Goal: Task Accomplishment & Management: Complete application form

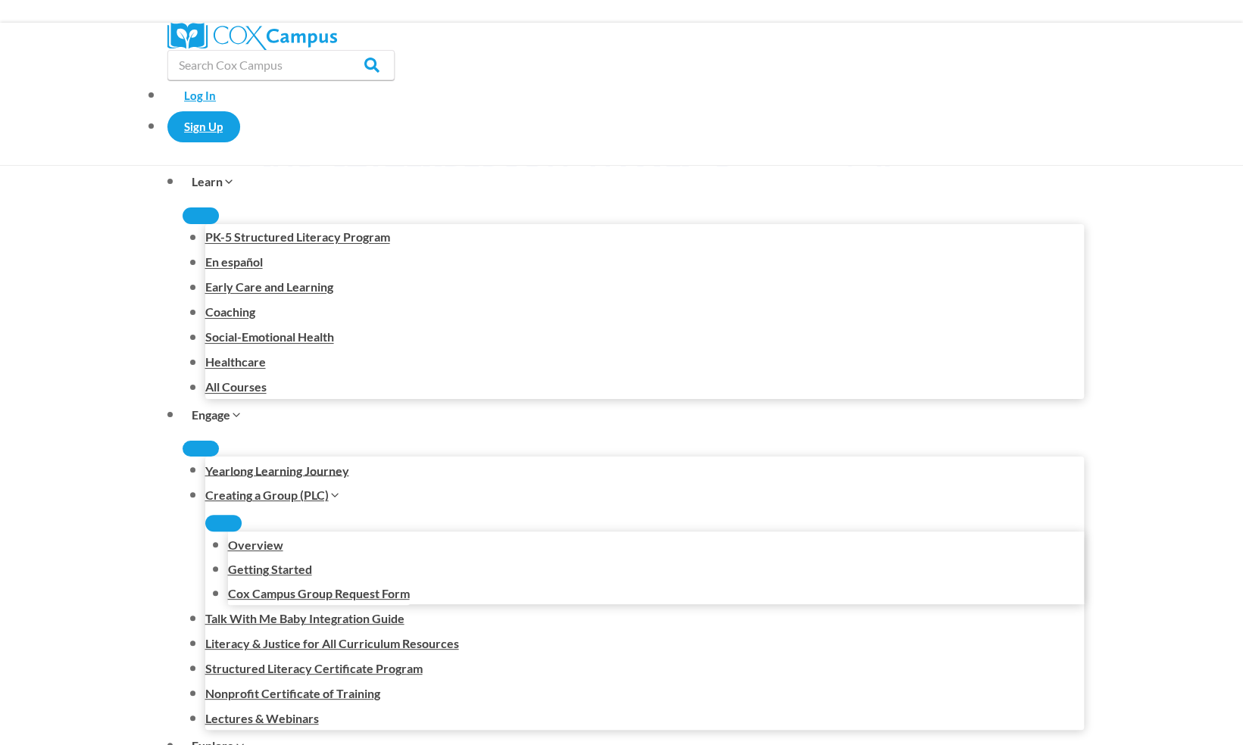
click at [801, 508] on div "Play" at bounding box center [806, 528] width 61 height 61
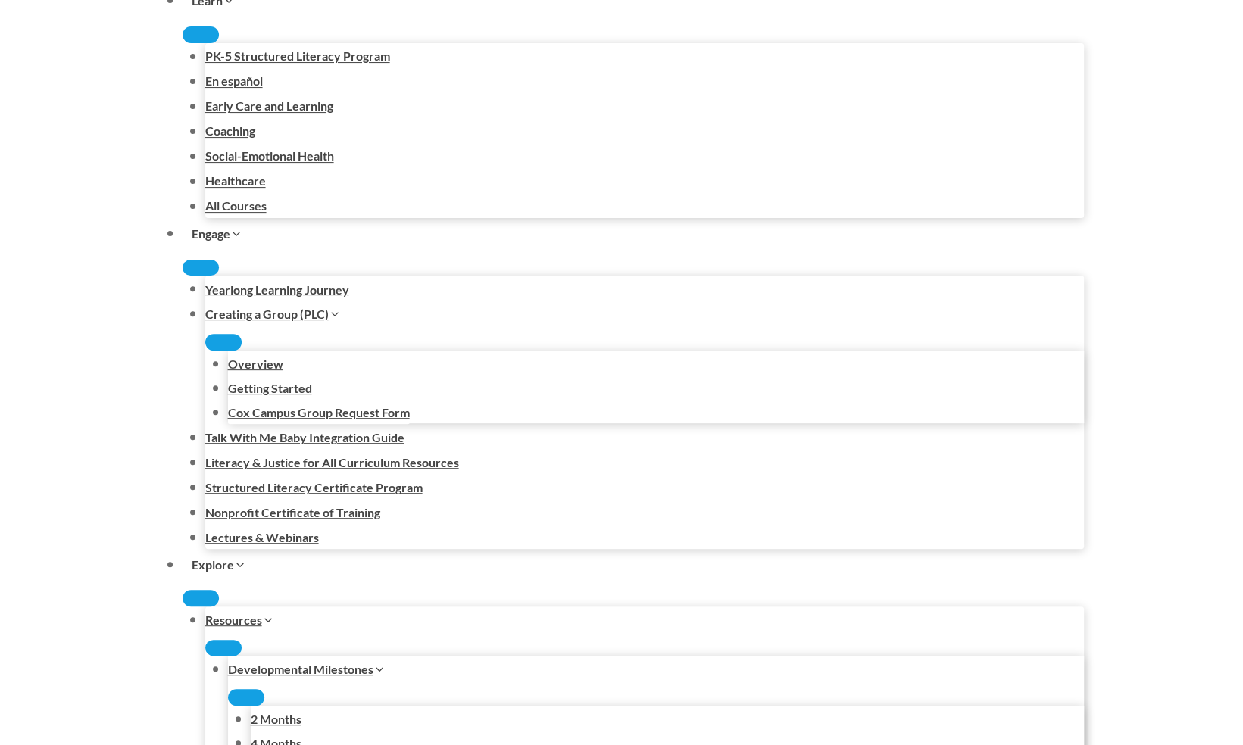
scroll to position [176, 0]
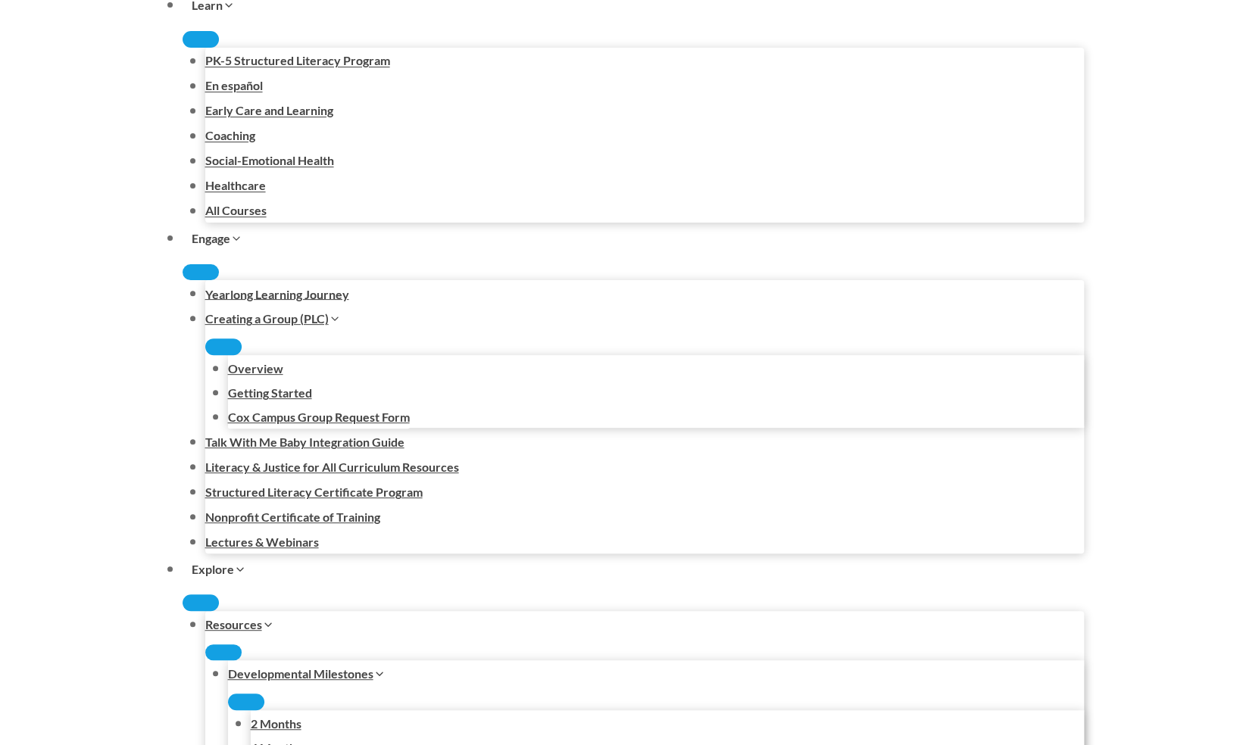
click at [600, 459] on button "Pause" at bounding box center [594, 466] width 15 height 15
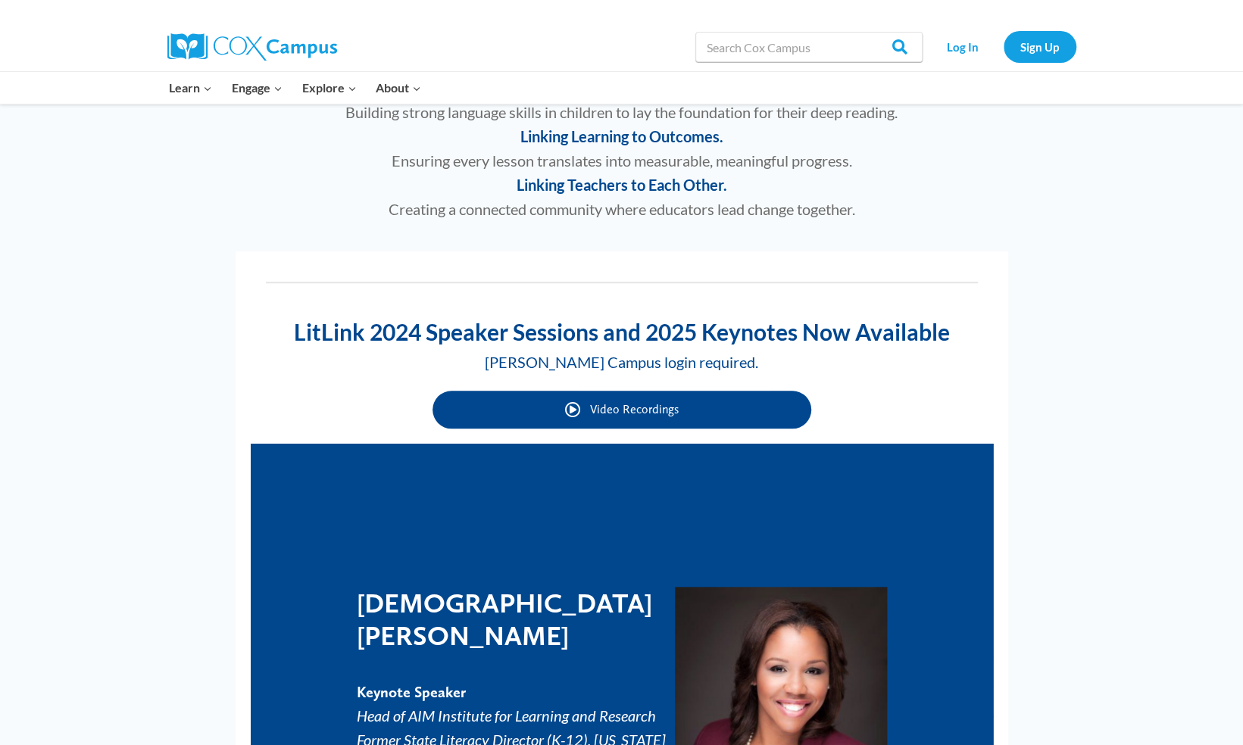
scroll to position [707, 0]
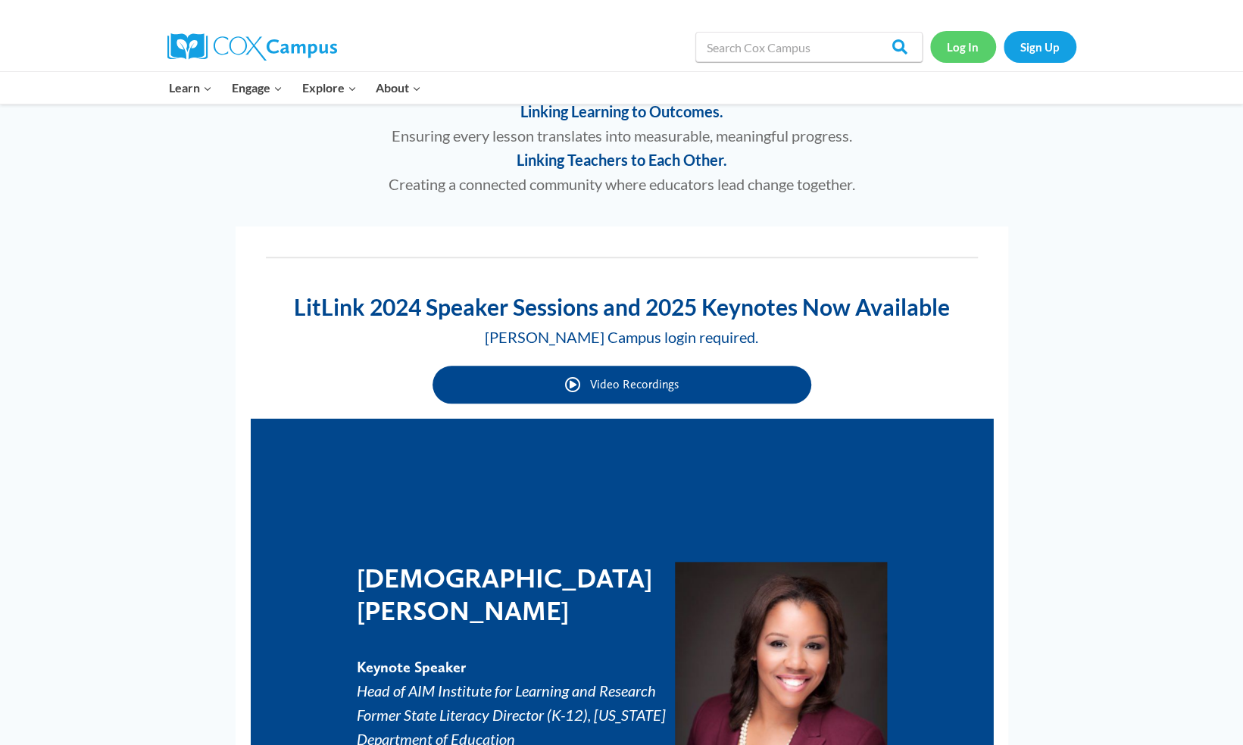
click at [961, 45] on link "Log In" at bounding box center [963, 46] width 66 height 31
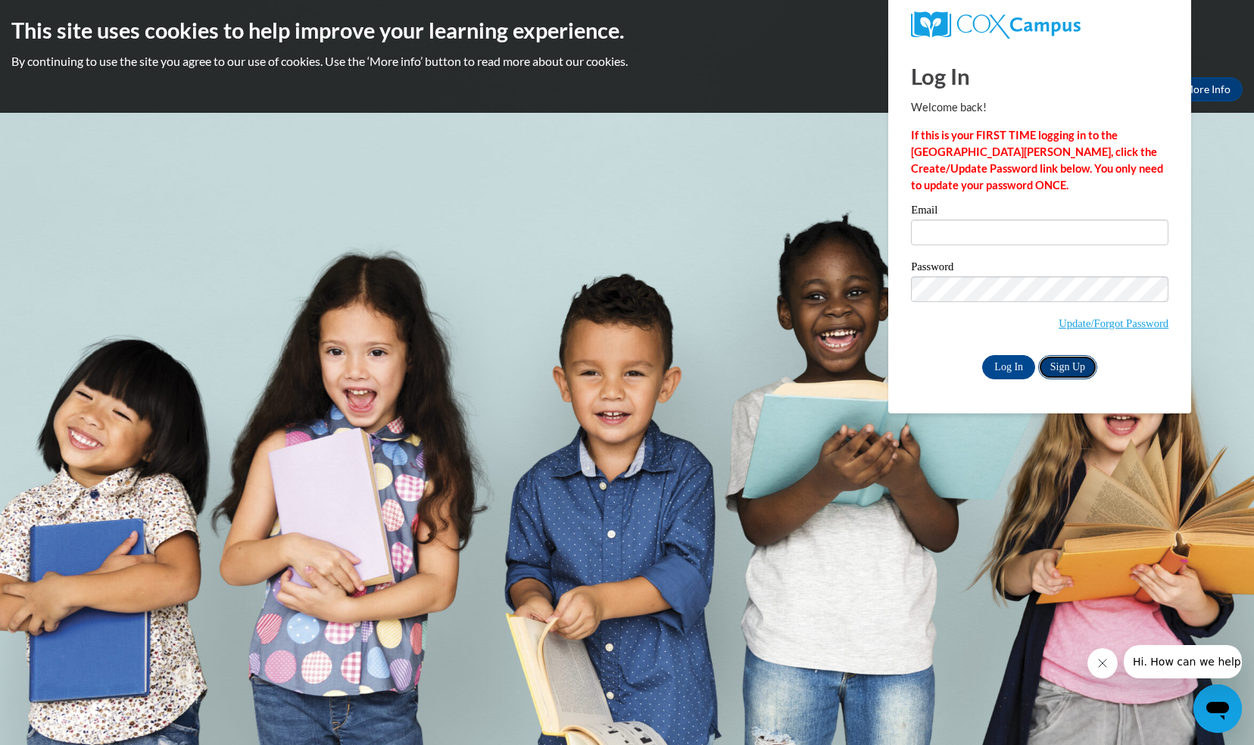
click at [1061, 365] on link "Sign Up" at bounding box center [1068, 367] width 59 height 24
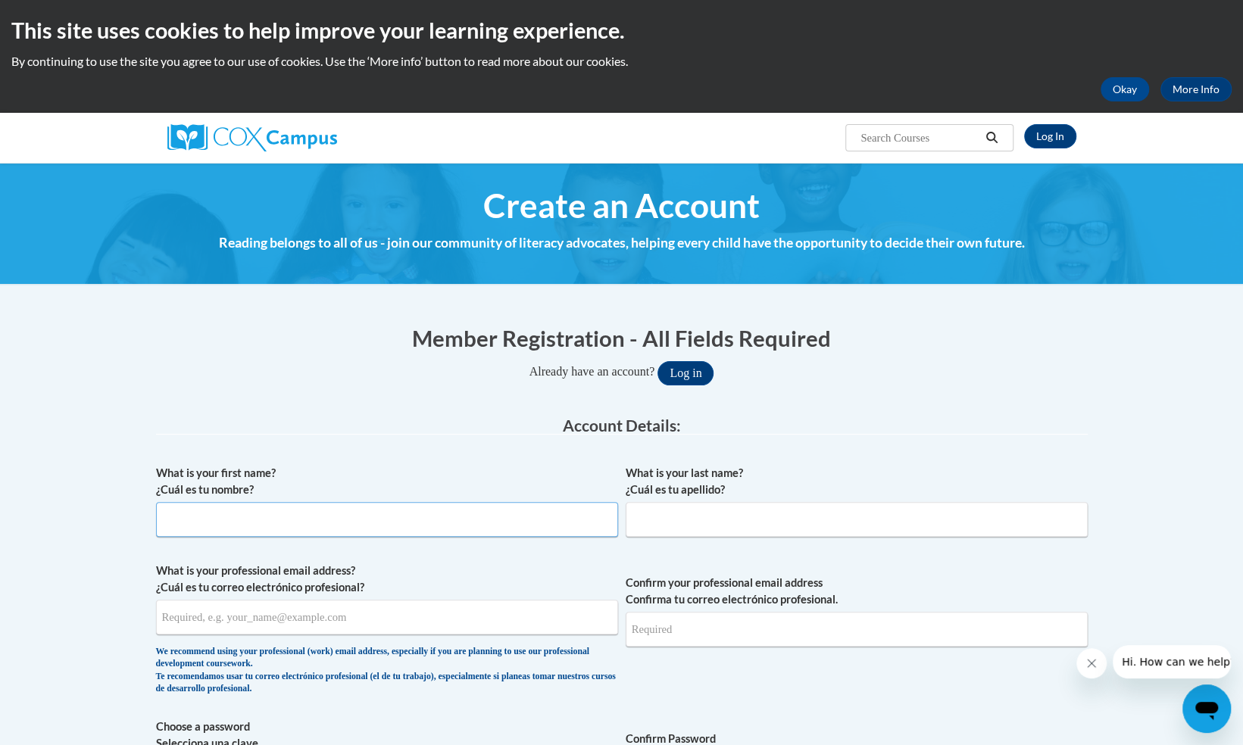
click at [395, 518] on input "What is your first name? ¿Cuál es tu nombre?" at bounding box center [387, 519] width 462 height 35
type input "Jennifer"
type input "Kleinow"
type input "jennifer.kleinow@gmail.com"
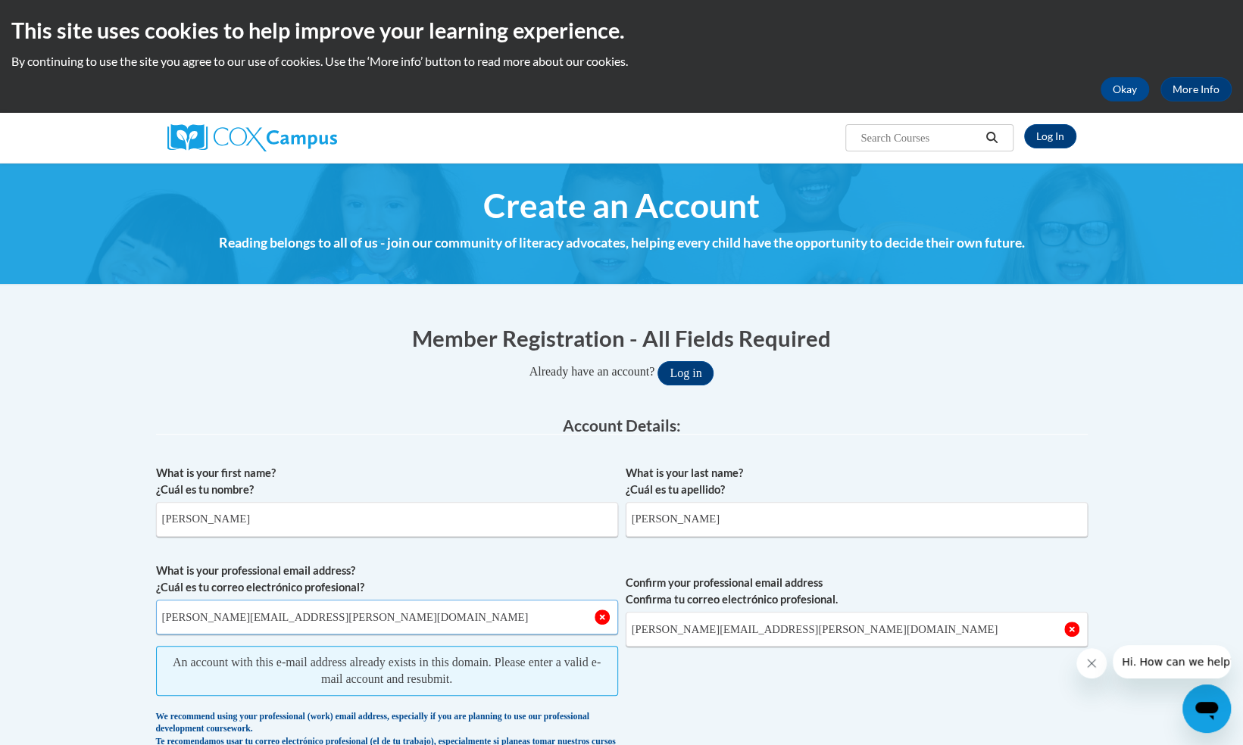
drag, startPoint x: 248, startPoint y: 623, endPoint x: 344, endPoint y: 616, distance: 96.4
click at [344, 616] on input "[PERSON_NAME][EMAIL_ADDRESS][PERSON_NAME][DOMAIN_NAME]" at bounding box center [387, 617] width 462 height 35
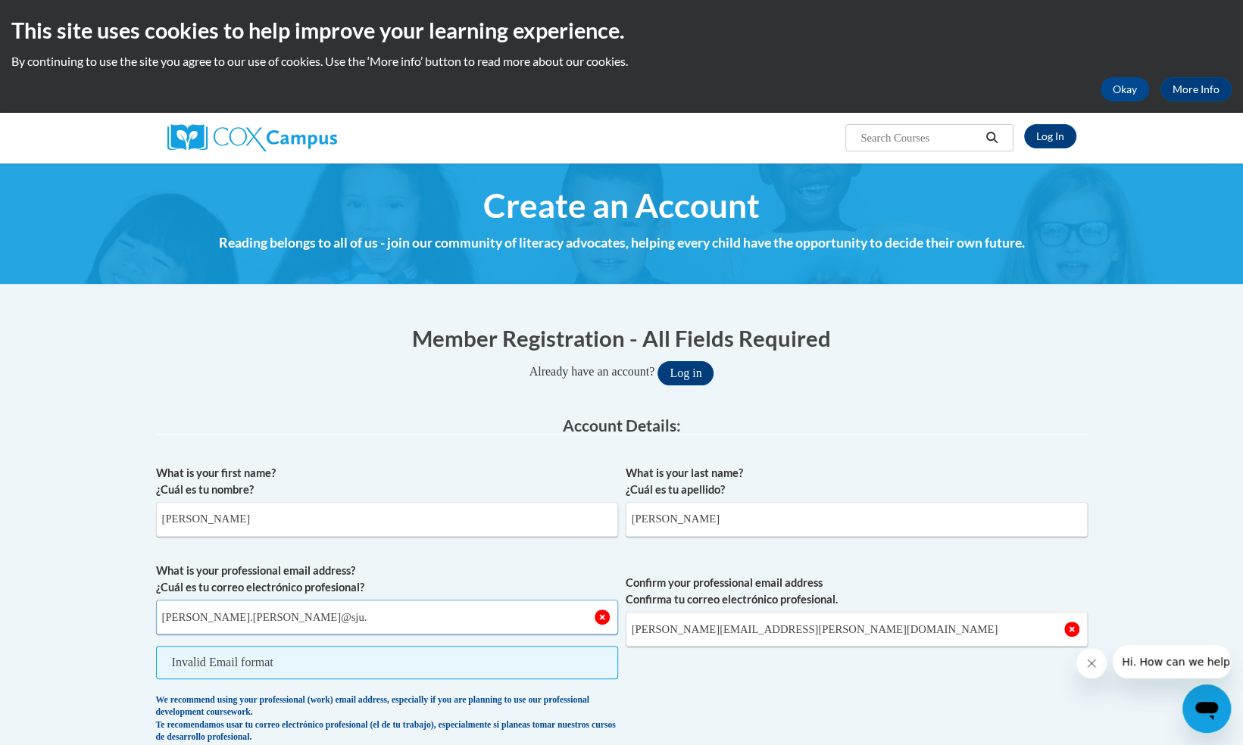
type input "jennifer.kleinow@sju."
click at [705, 633] on input "[PERSON_NAME][EMAIL_ADDRESS][PERSON_NAME][DOMAIN_NAME]" at bounding box center [857, 629] width 462 height 35
drag, startPoint x: 788, startPoint y: 633, endPoint x: 614, endPoint y: 621, distance: 174.6
click at [621, 634] on span "What is your professional email address? ¿Cuál es tu correo electrónico profesi…" at bounding box center [622, 657] width 932 height 189
type input "[EMAIL_ADDRESS][DOMAIN_NAME]"
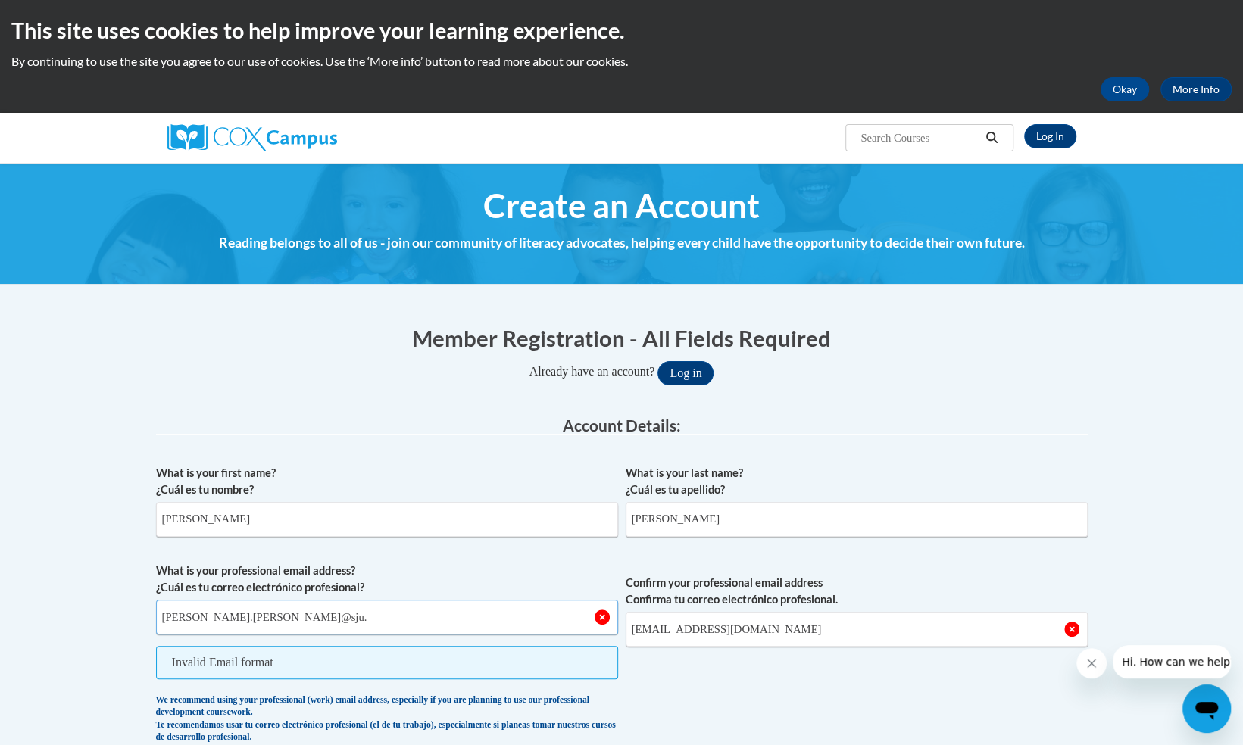
click at [277, 617] on input "jennifer.kleinow@sju." at bounding box center [387, 617] width 462 height 35
click at [686, 676] on span "Confirm your professional email address Confirma tu correo electrónico profesio…" at bounding box center [857, 657] width 462 height 189
drag, startPoint x: 278, startPoint y: 617, endPoint x: 139, endPoint y: 614, distance: 138.7
type input "[EMAIL_ADDRESS][DOMAIN_NAME]"
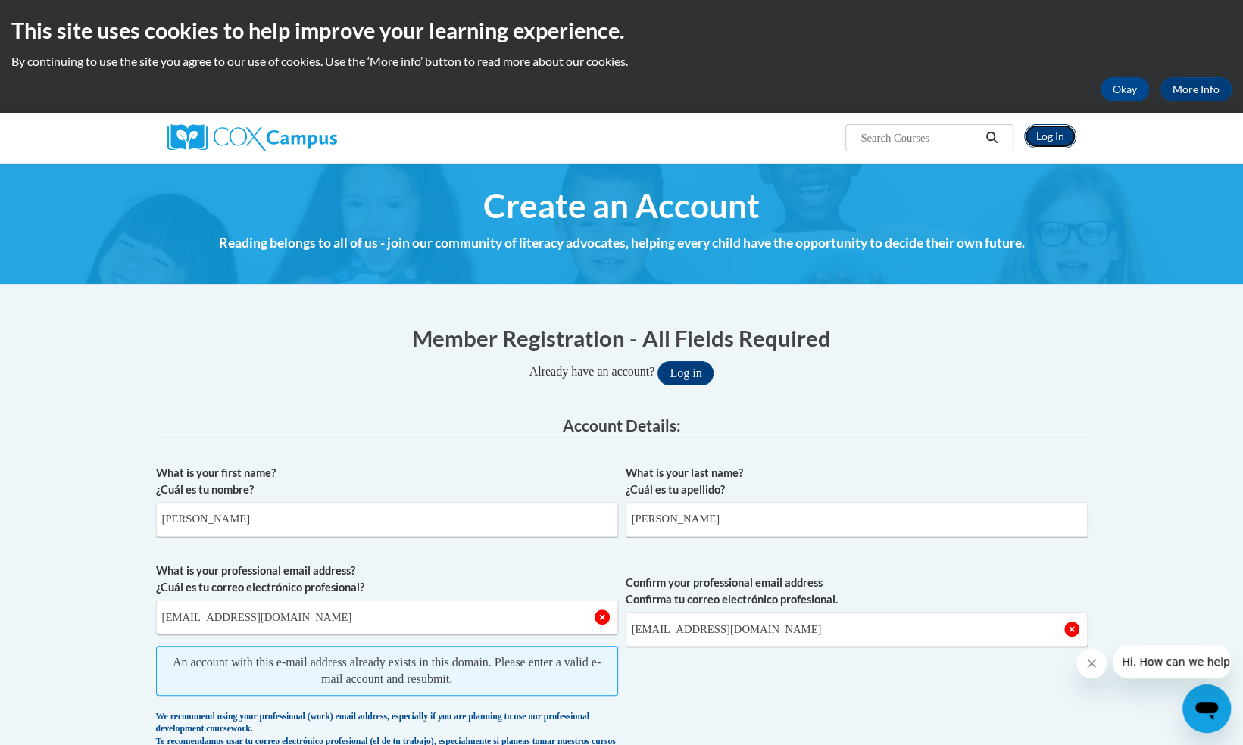
click at [1050, 136] on link "Log In" at bounding box center [1050, 136] width 52 height 24
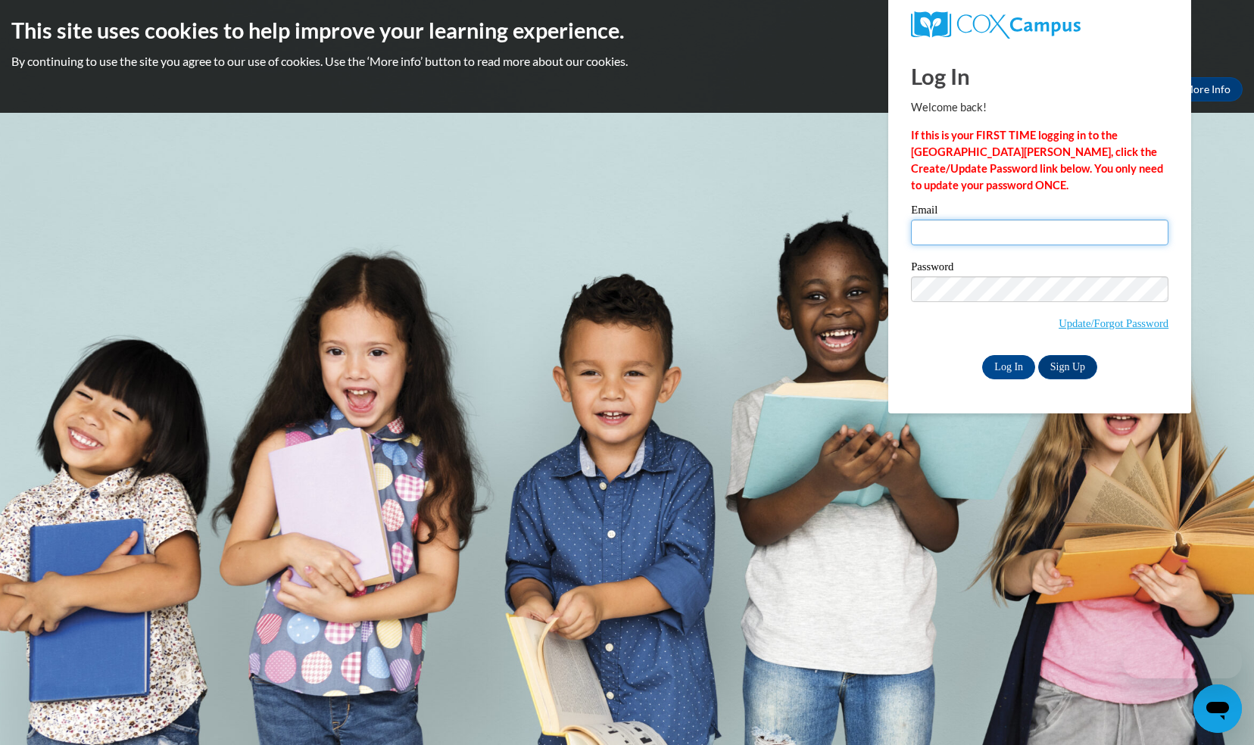
click at [961, 227] on input "Email" at bounding box center [1040, 233] width 258 height 26
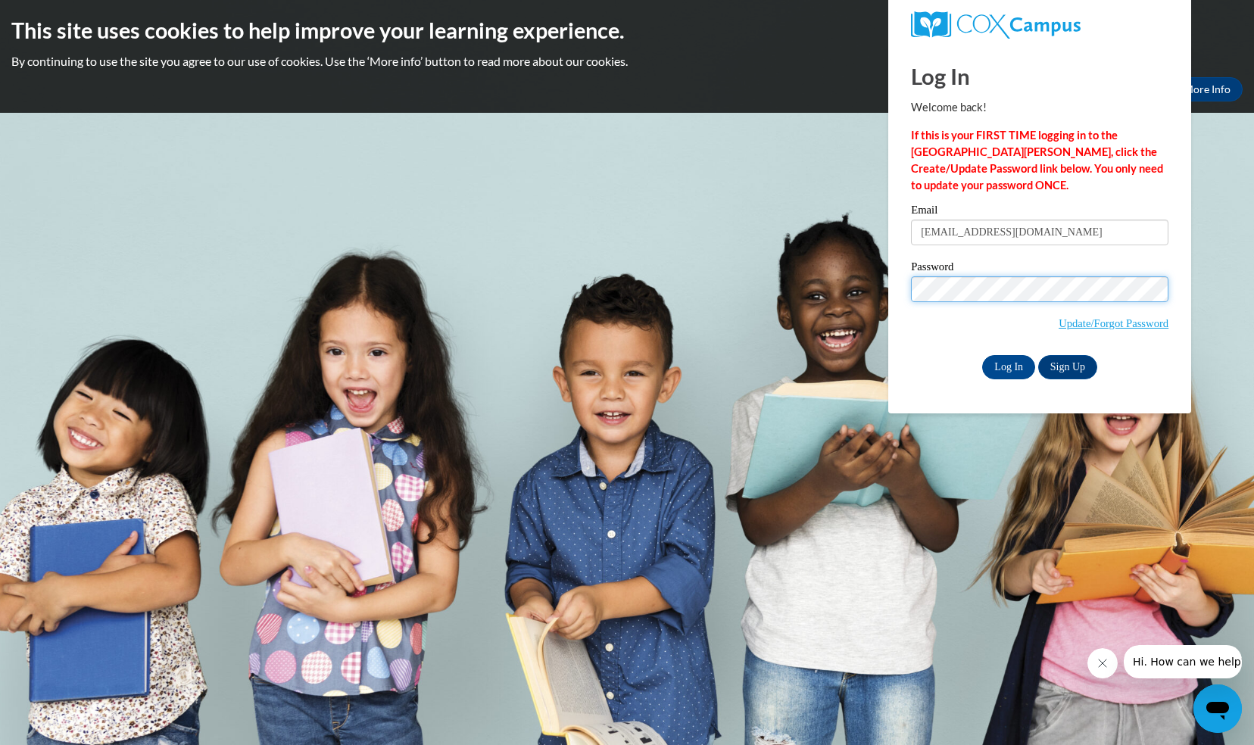
type input "jennifer.kleinow@gmail.com"
click at [1010, 368] on input "Log In" at bounding box center [1008, 367] width 53 height 24
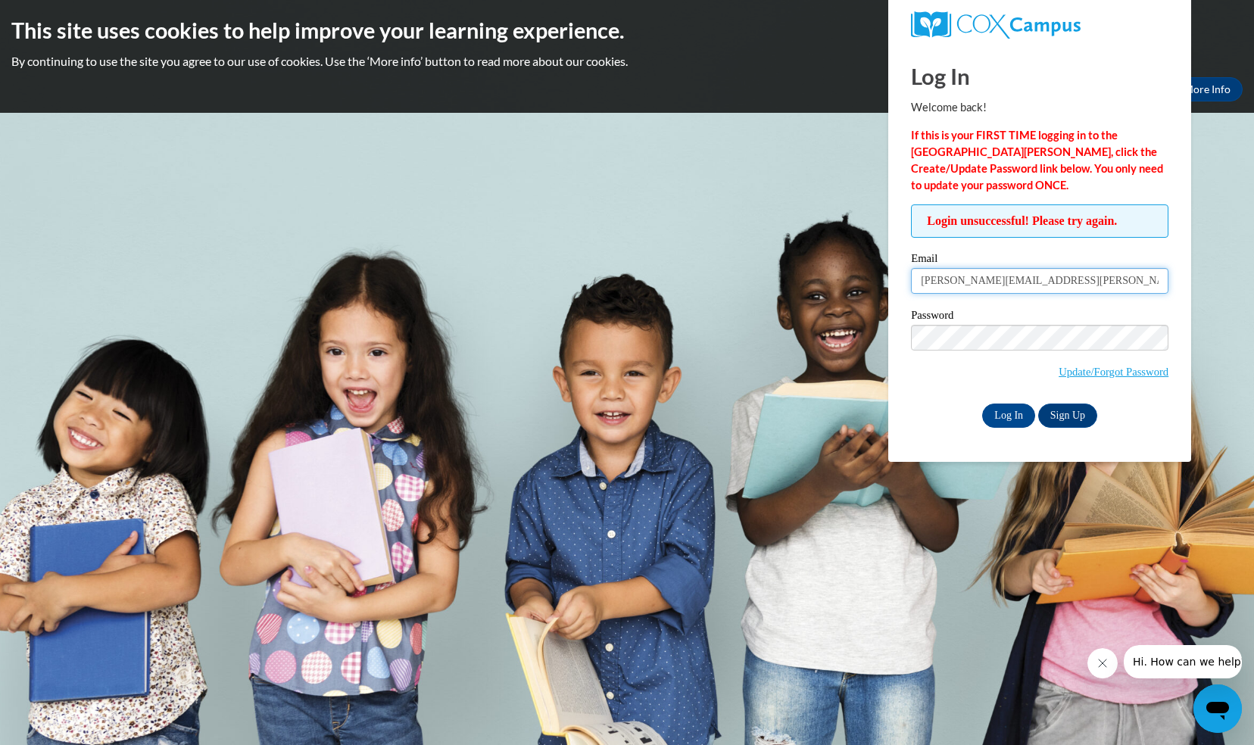
drag, startPoint x: 1066, startPoint y: 277, endPoint x: 891, endPoint y: 287, distance: 175.3
click at [891, 287] on div "Log In Welcome back! If this is your FIRST TIME logging in to the [GEOGRAPHIC_D…" at bounding box center [1040, 253] width 326 height 417
type input "[EMAIL_ADDRESS][DOMAIN_NAME]"
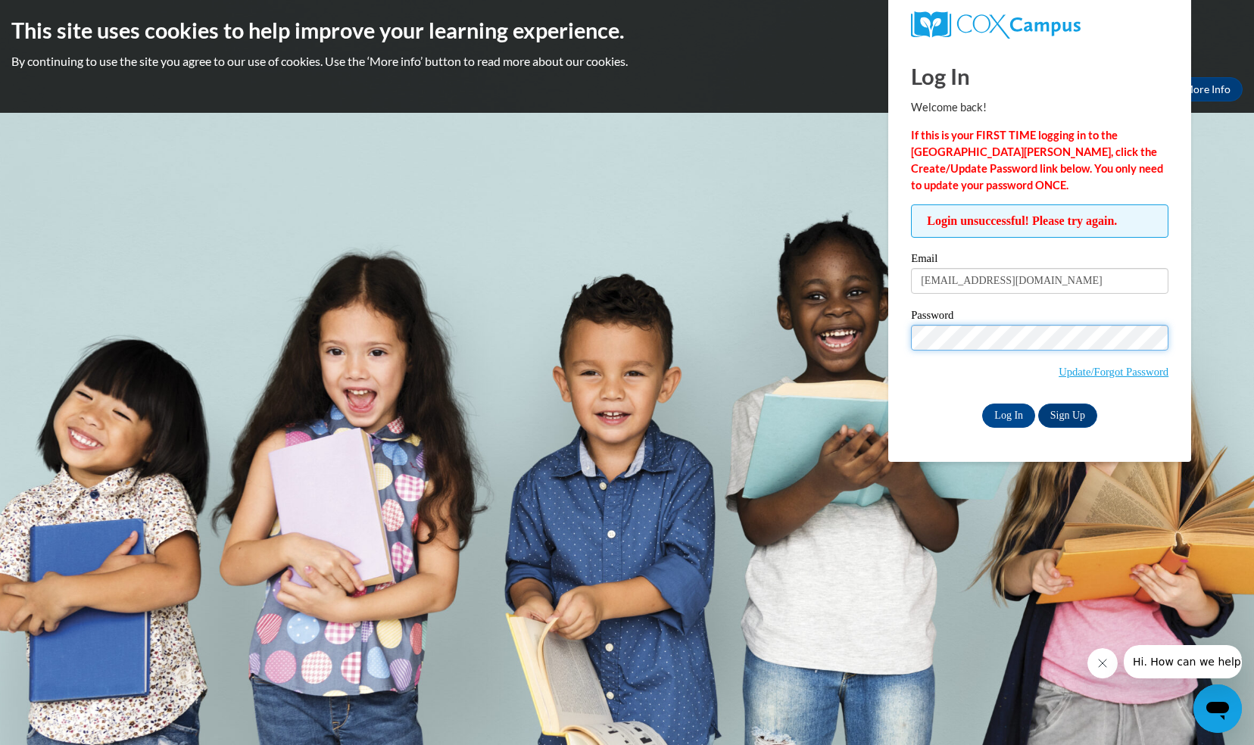
click at [982, 404] on input "Log In" at bounding box center [1008, 416] width 53 height 24
click at [1007, 415] on input "Log In" at bounding box center [1008, 416] width 53 height 24
click at [1066, 371] on link "Update/Forgot Password" at bounding box center [1114, 372] width 110 height 12
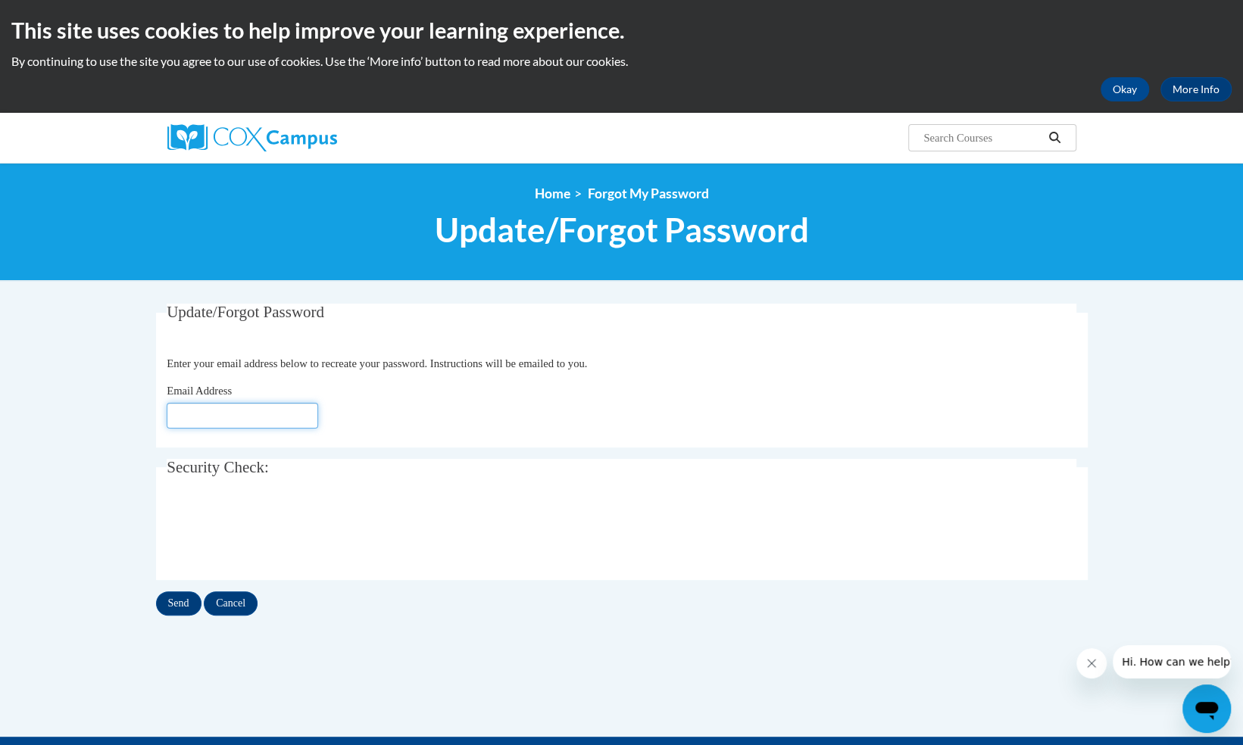
click at [201, 416] on input "Email Address" at bounding box center [242, 416] width 151 height 26
click at [280, 420] on input "jkleinow" at bounding box center [242, 416] width 151 height 26
type input "[EMAIL_ADDRESS][DOMAIN_NAME]"
click at [171, 606] on input "Send" at bounding box center [178, 604] width 45 height 24
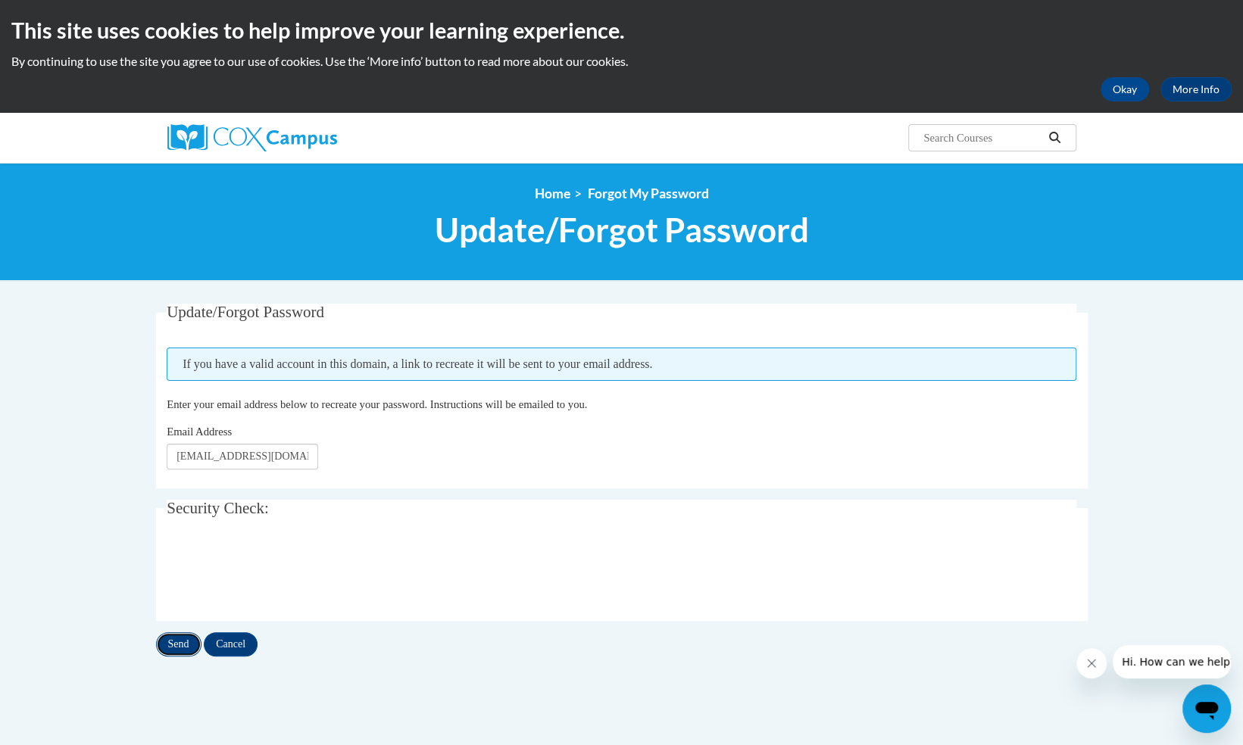
click at [171, 644] on input "Send" at bounding box center [178, 644] width 45 height 24
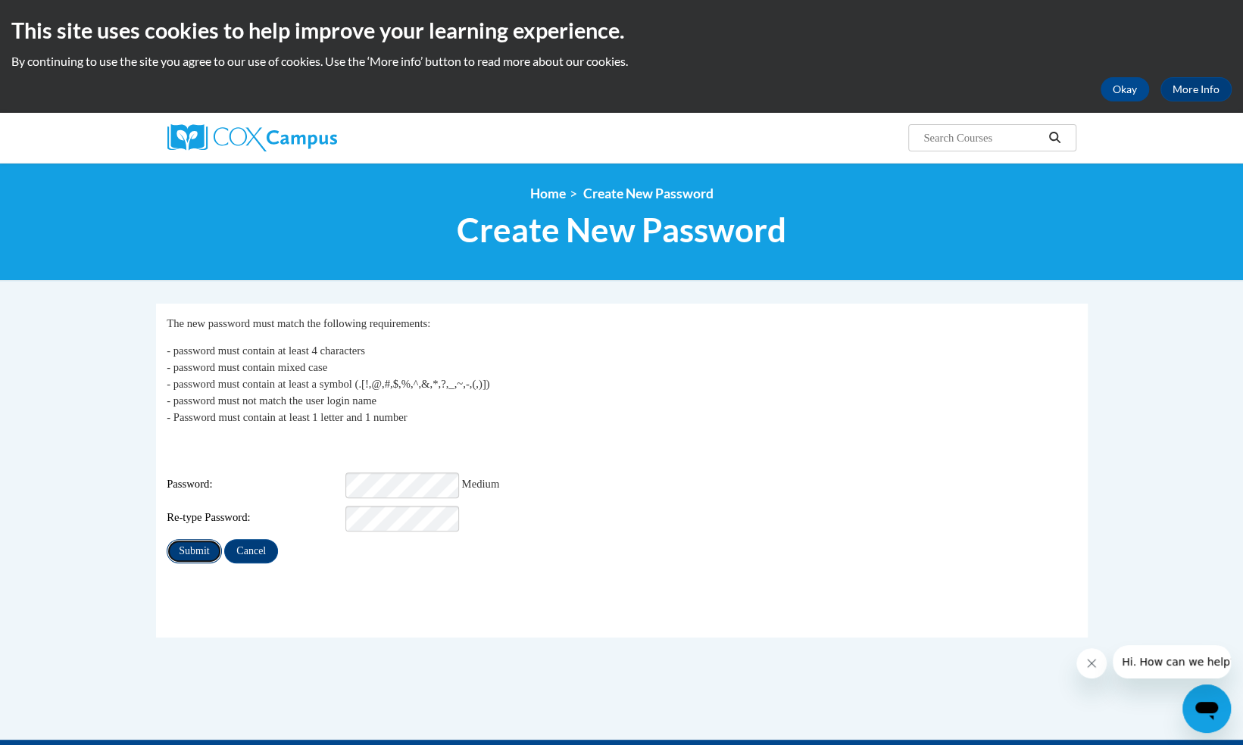
drag, startPoint x: 194, startPoint y: 544, endPoint x: 175, endPoint y: 548, distance: 19.5
click at [194, 544] on input "Submit" at bounding box center [194, 551] width 55 height 24
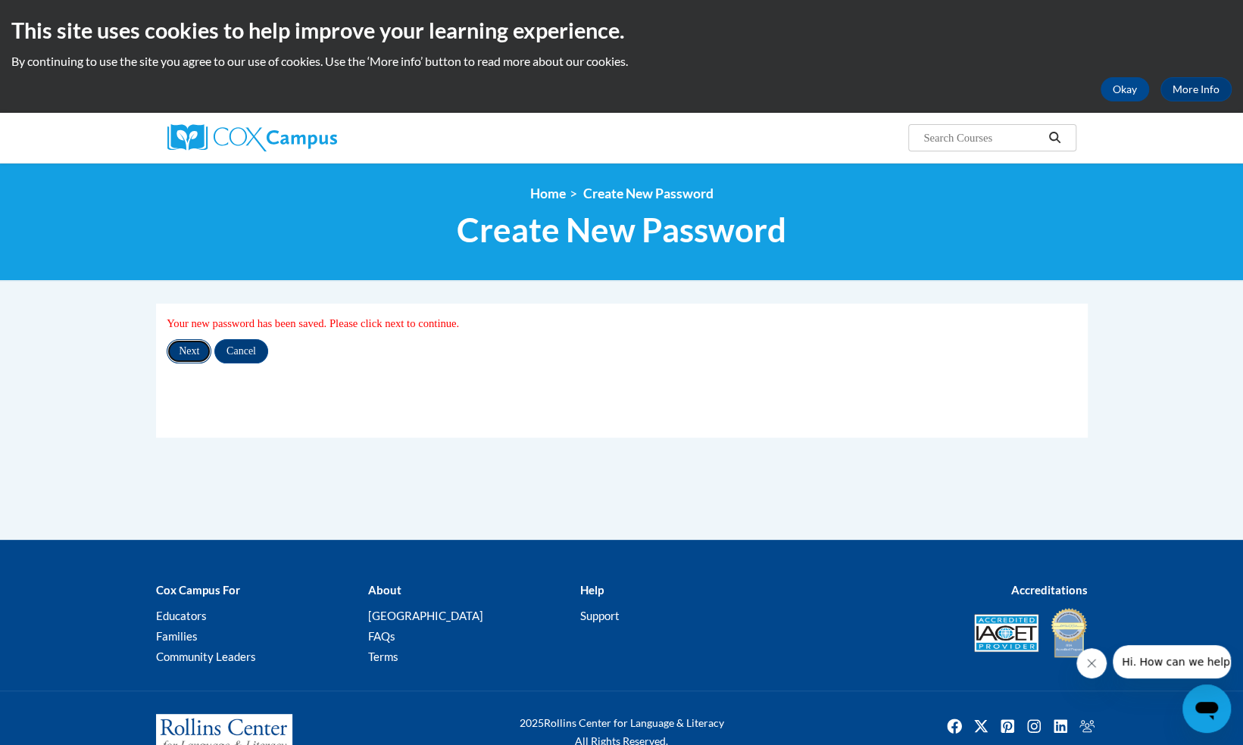
click at [185, 350] on input "Next" at bounding box center [189, 351] width 45 height 24
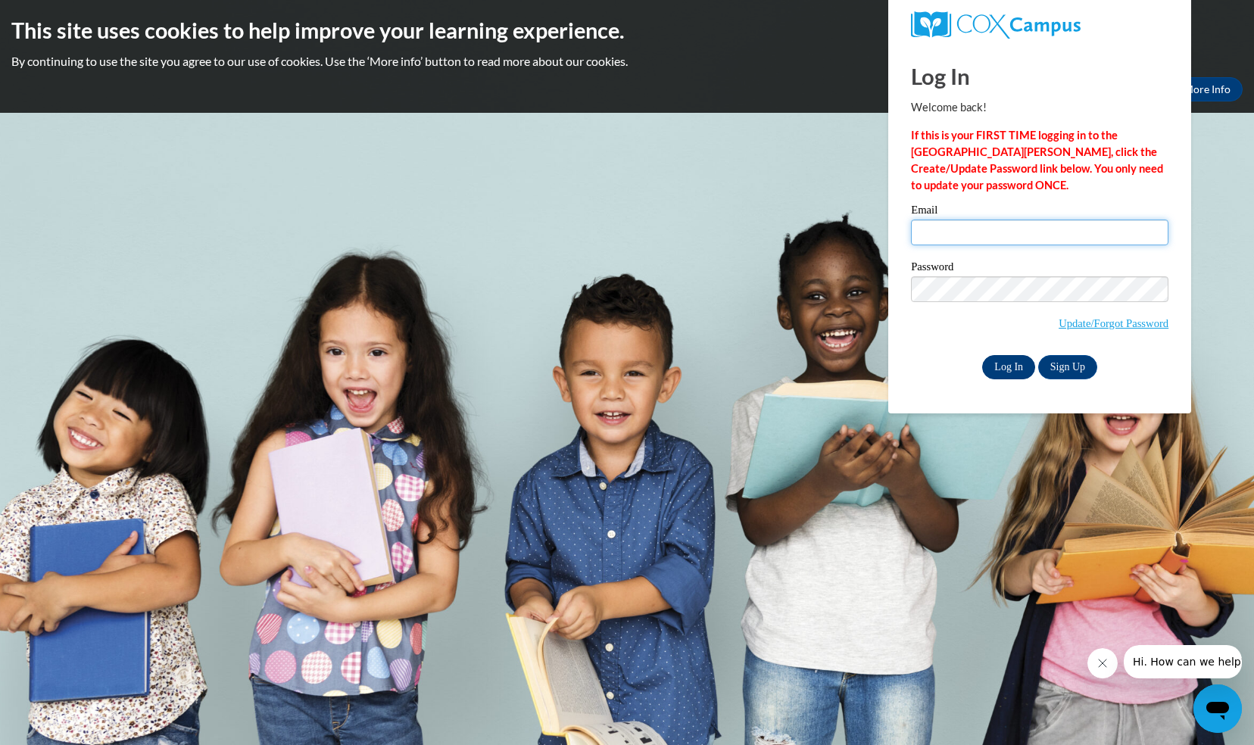
type input "jkleinow@sju.edu"
click at [1014, 365] on input "Log In" at bounding box center [1008, 367] width 53 height 24
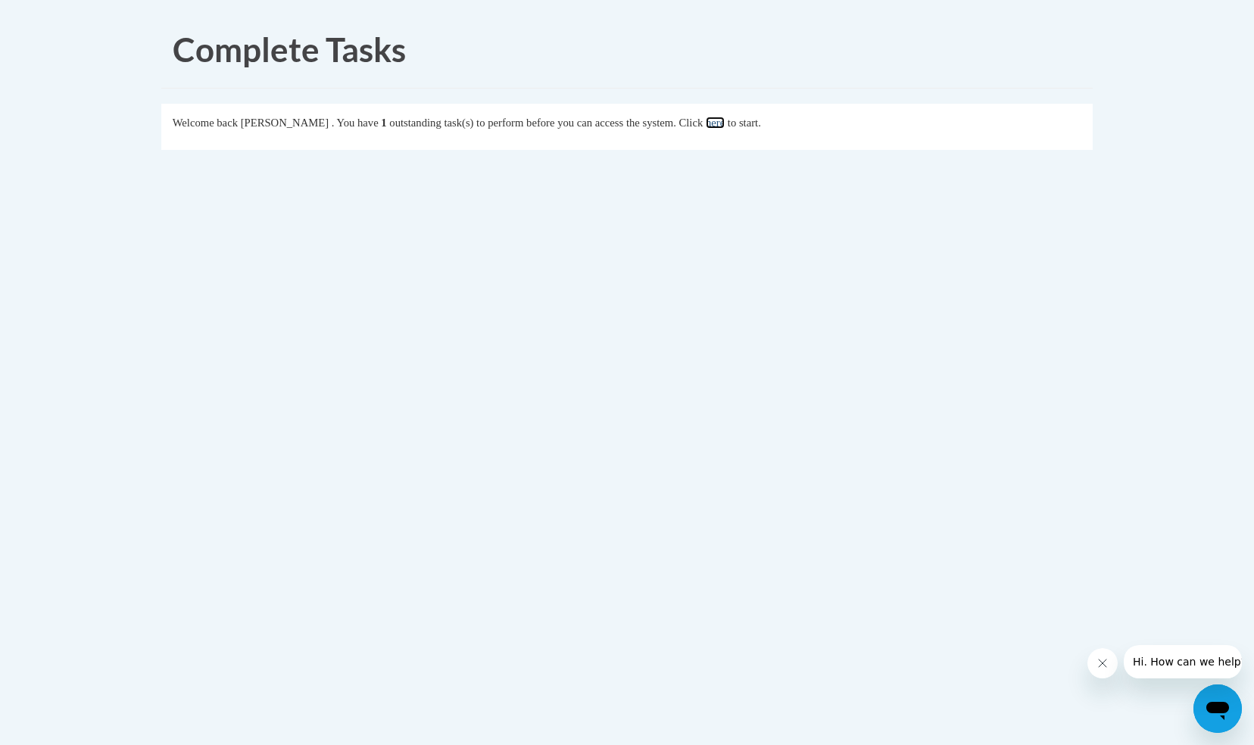
click at [725, 120] on link "here" at bounding box center [715, 123] width 19 height 12
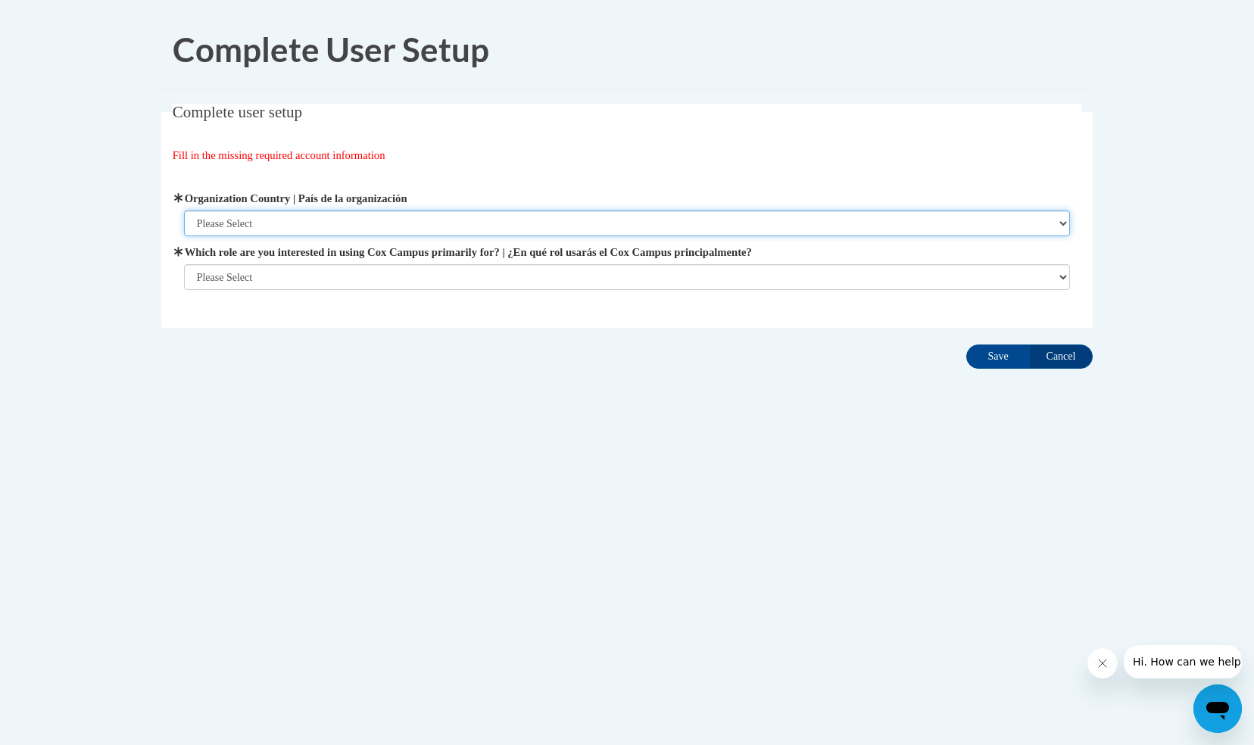
click at [278, 214] on select "Please Select [GEOGRAPHIC_DATA] | [GEOGRAPHIC_DATA] Outside of [GEOGRAPHIC_DATA…" at bounding box center [627, 224] width 887 height 26
select select "ad49bcad-a171-4b2e-b99c-48b446064914"
click at [184, 211] on select "Please Select [GEOGRAPHIC_DATA] | [GEOGRAPHIC_DATA] Outside of [GEOGRAPHIC_DATA…" at bounding box center [627, 224] width 887 height 26
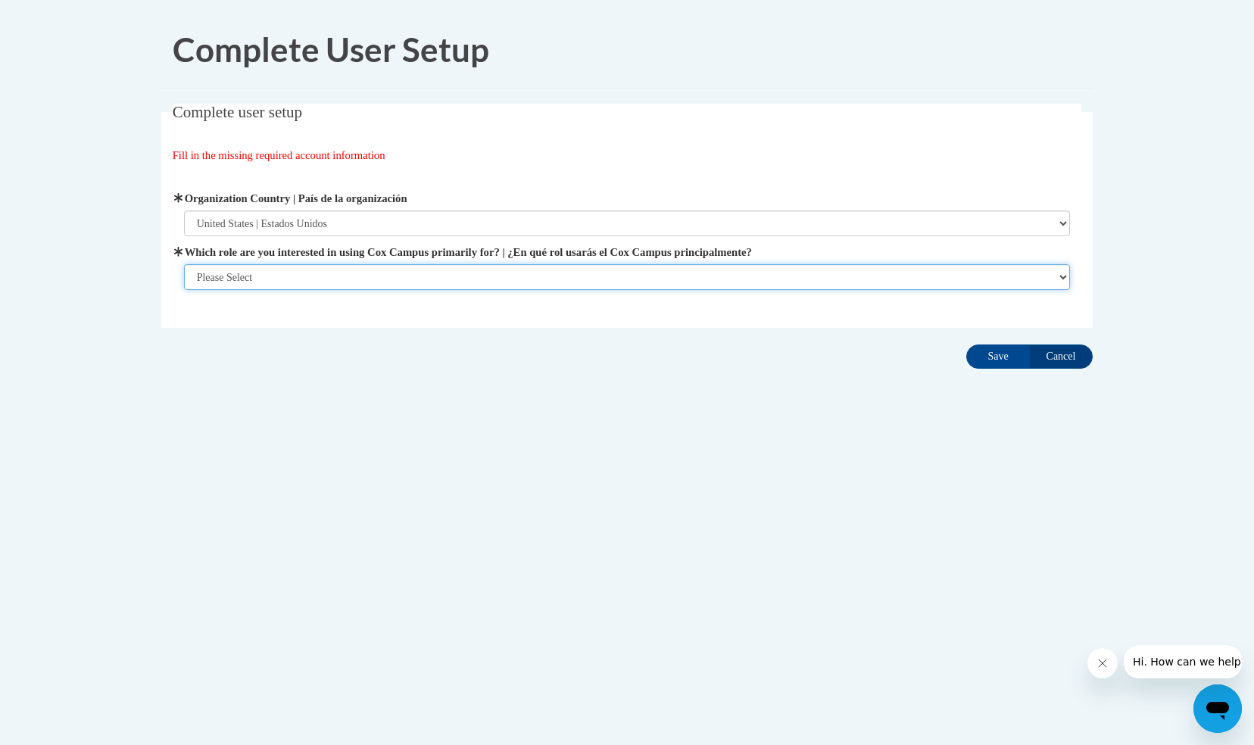
click at [270, 276] on select "Please Select College/University | Colegio/Universidad Community/Nonprofit Part…" at bounding box center [627, 277] width 887 height 26
select select "5a18ea06-2b54-4451-96f2-d152daf9eac5"
click at [184, 290] on select "Please Select College/University | Colegio/Universidad Community/Nonprofit Part…" at bounding box center [627, 277] width 887 height 26
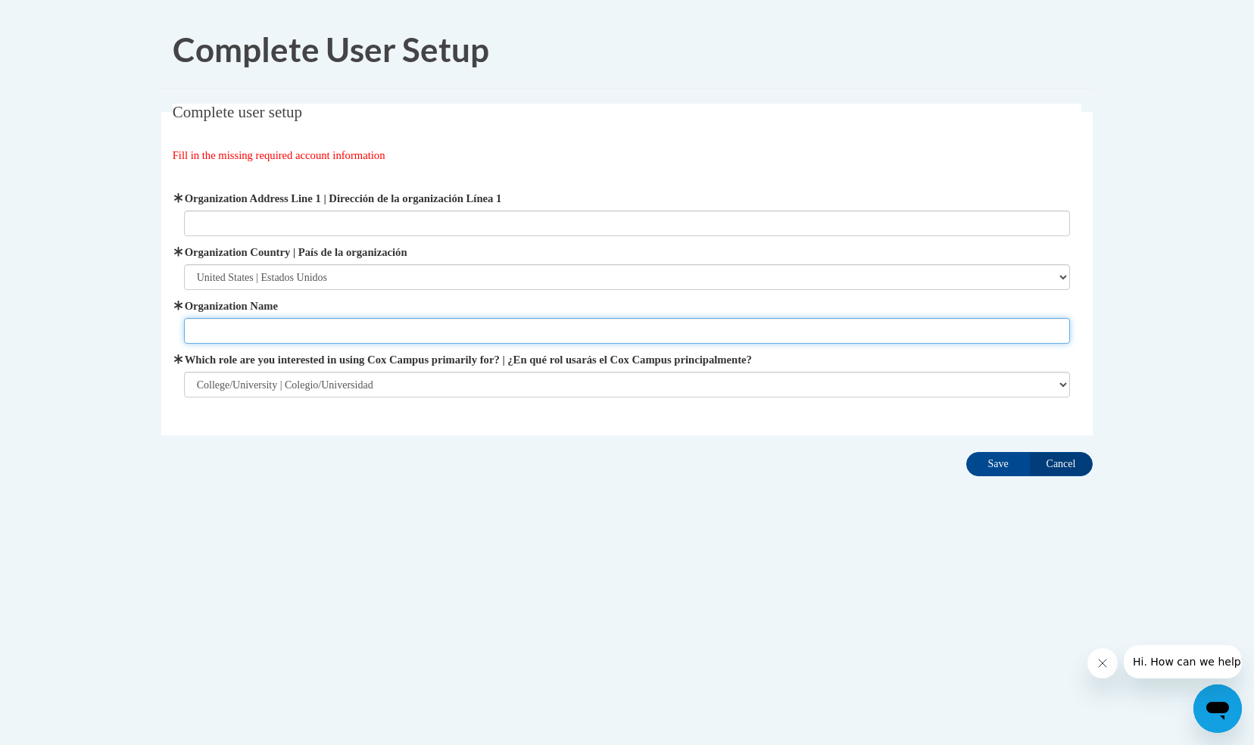
click at [264, 320] on input "Organization Name" at bounding box center [627, 331] width 887 height 26
type input "[GEOGRAPHIC_DATA]"
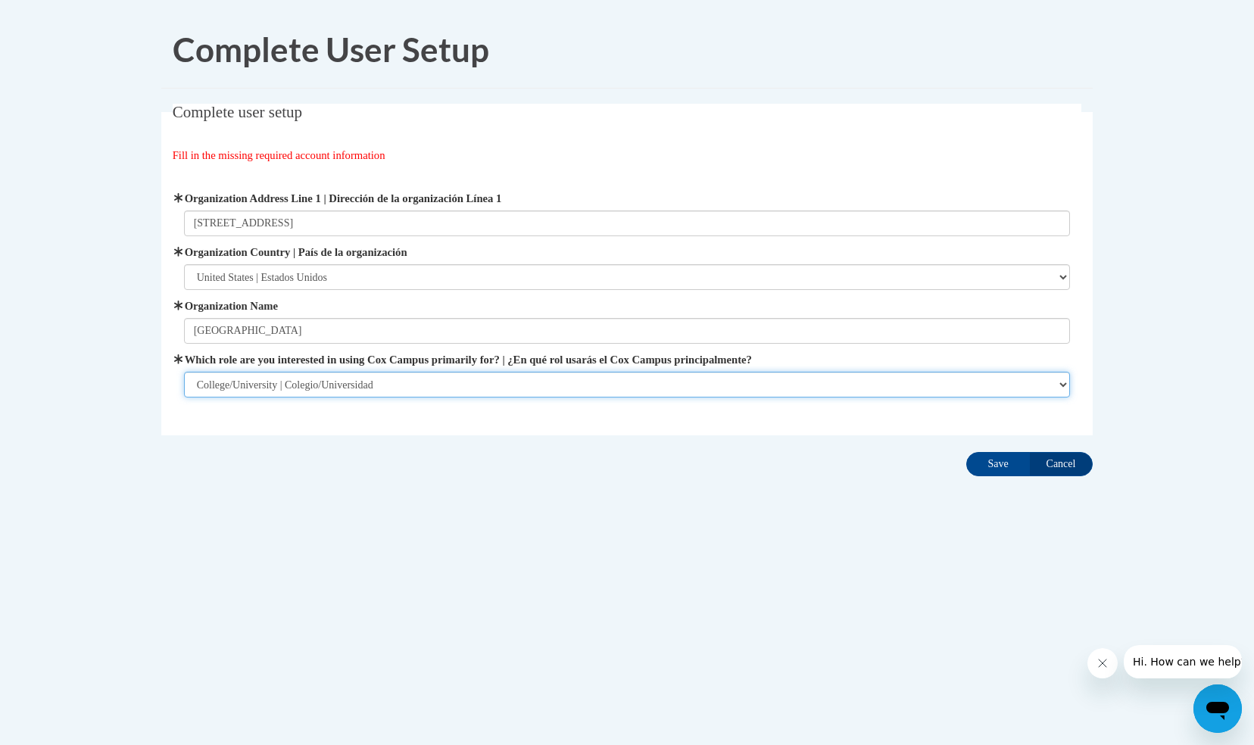
click at [296, 379] on select "Please Select College/University | Colegio/Universidad Community/Nonprofit Part…" at bounding box center [627, 385] width 887 height 26
click at [184, 372] on select "Please Select College/University | Colegio/Universidad Community/Nonprofit Part…" at bounding box center [627, 385] width 887 height 26
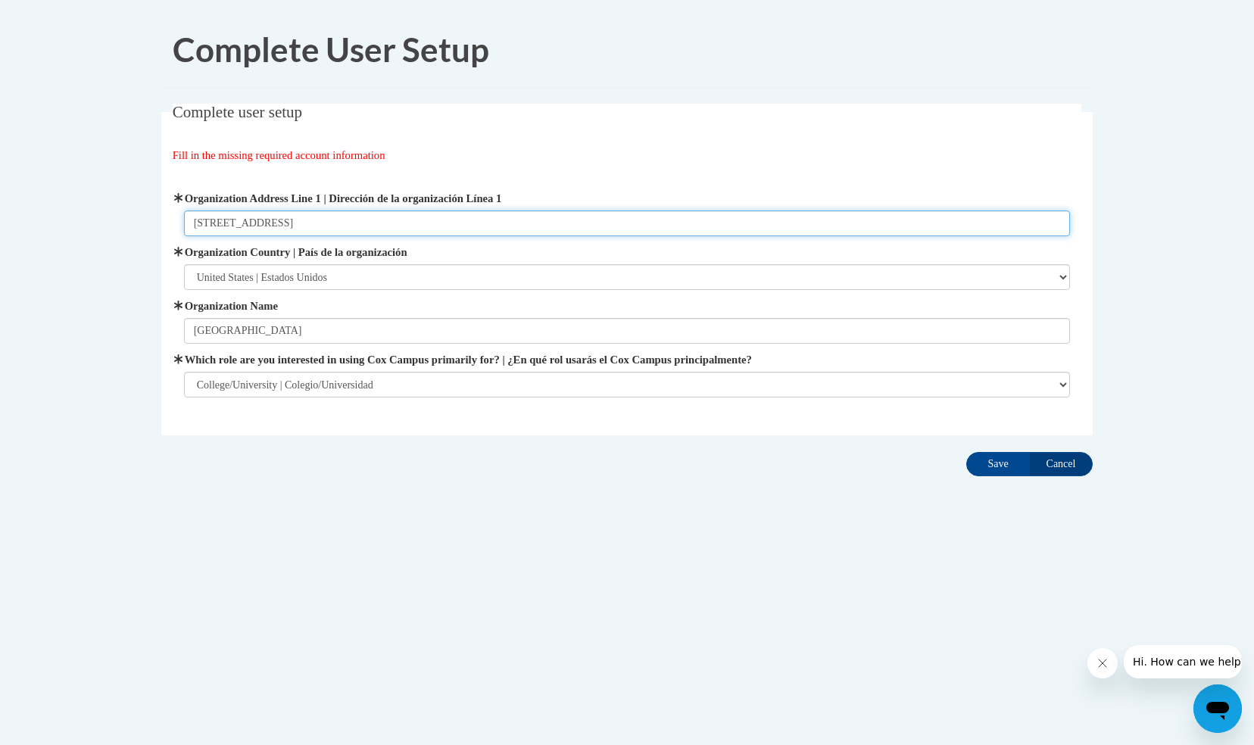
drag, startPoint x: 276, startPoint y: 217, endPoint x: 186, endPoint y: 223, distance: 90.3
click at [186, 223] on input "154 Kalos Street" at bounding box center [627, 224] width 887 height 26
drag, startPoint x: 317, startPoint y: 221, endPoint x: 167, endPoint y: 220, distance: 149.2
click at [167, 220] on fieldset "Complete user setup Fill in the missing required account information User Profi…" at bounding box center [627, 270] width 932 height 332
type input "Philadelphia, PA"
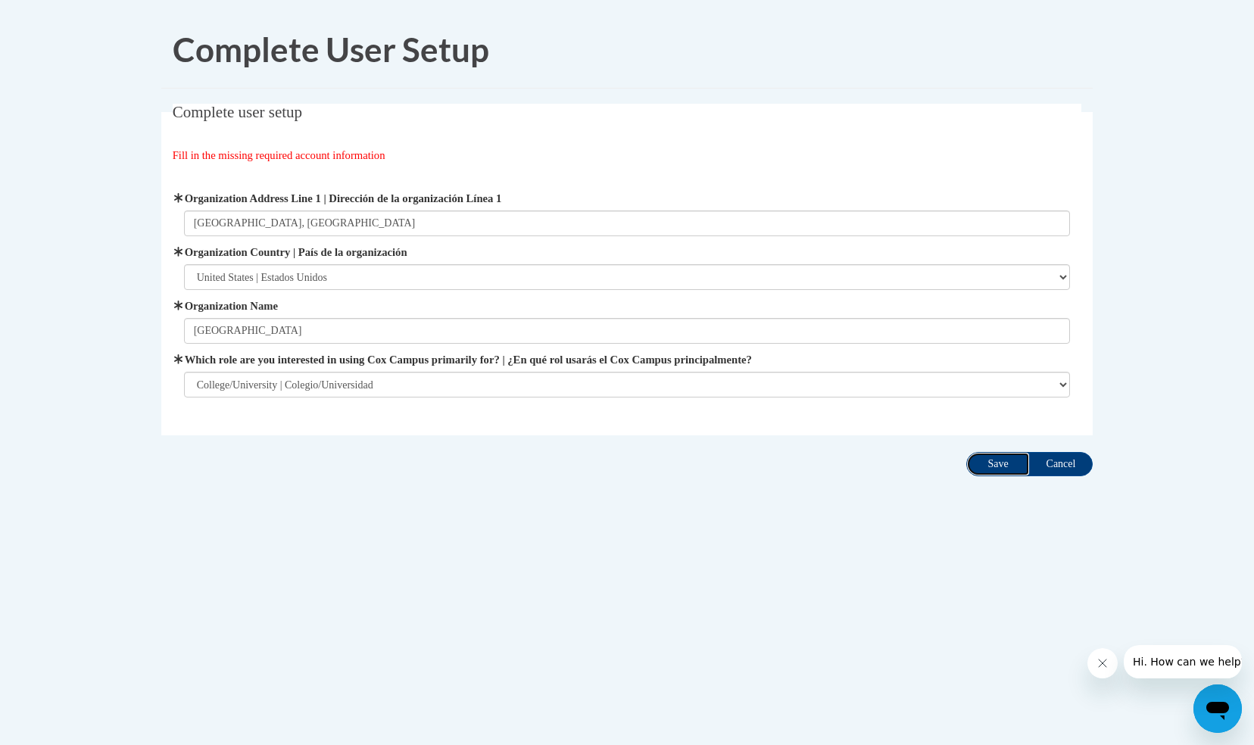
click at [985, 462] on input "Save" at bounding box center [999, 464] width 64 height 24
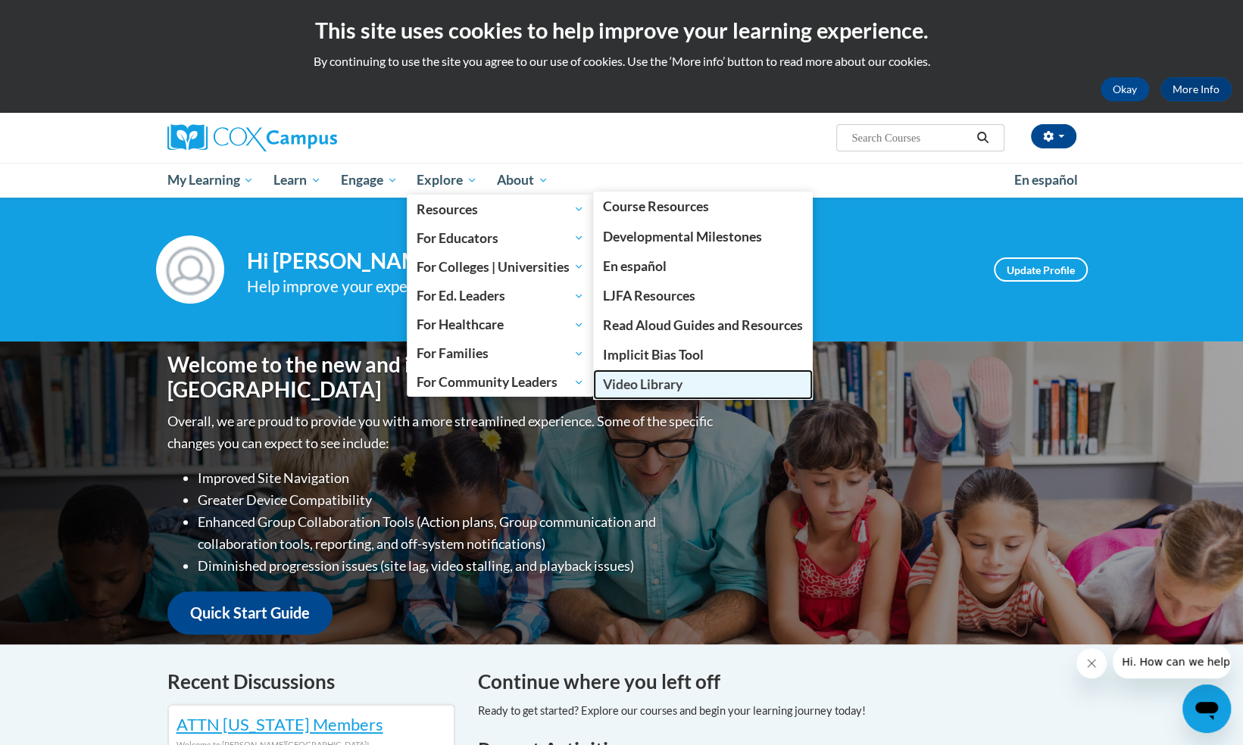
click at [641, 388] on span "Video Library" at bounding box center [643, 384] width 80 height 16
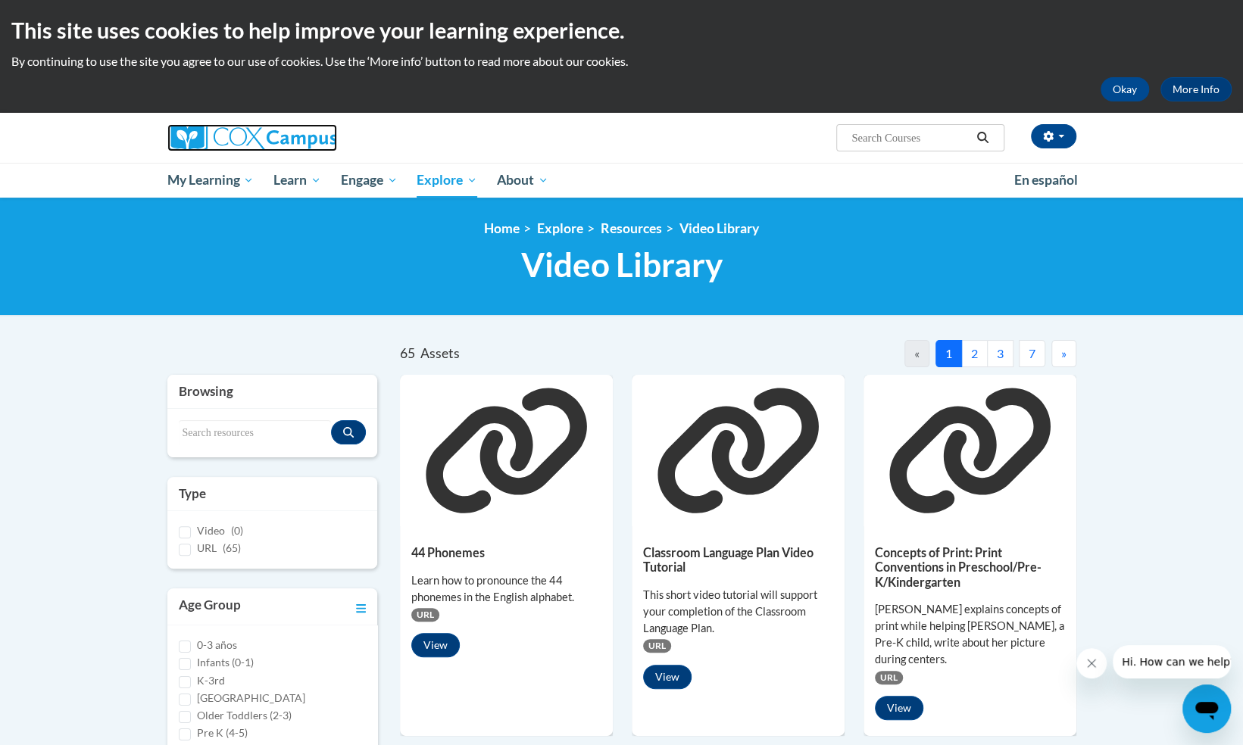
click at [301, 138] on img at bounding box center [252, 137] width 170 height 27
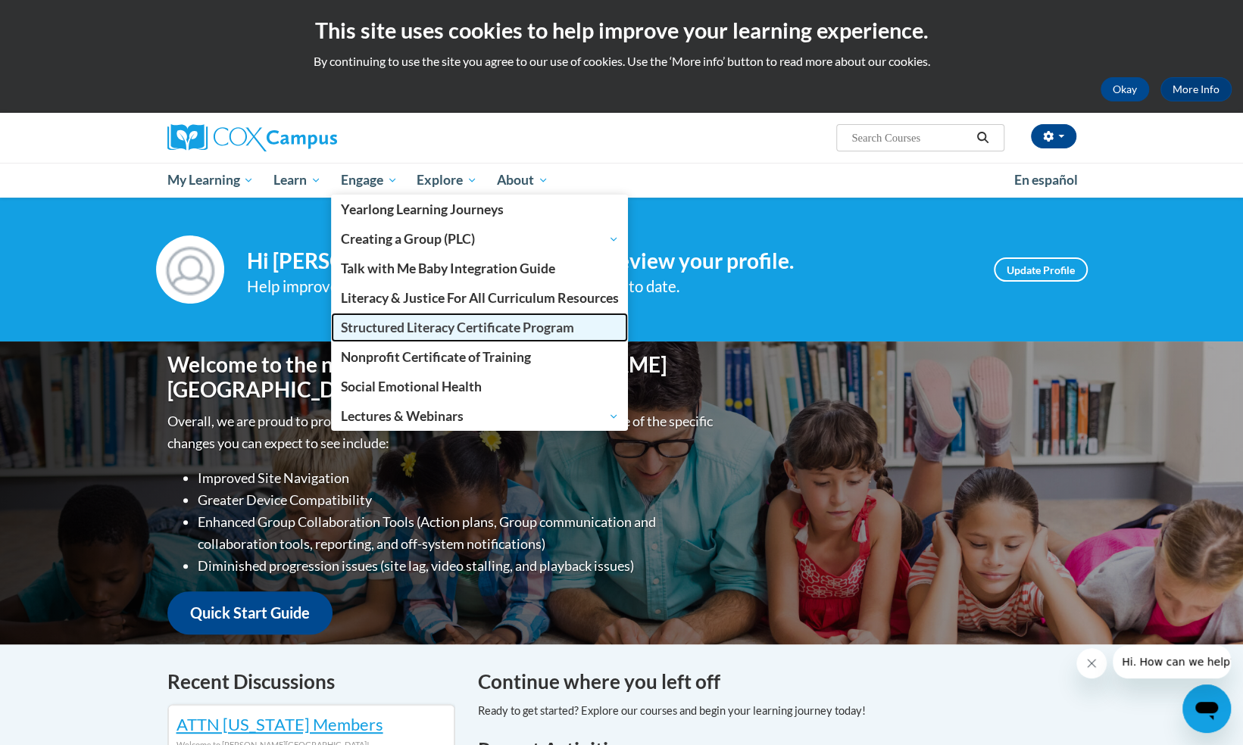
click at [388, 330] on span "Structured Literacy Certificate Program" at bounding box center [457, 328] width 233 height 16
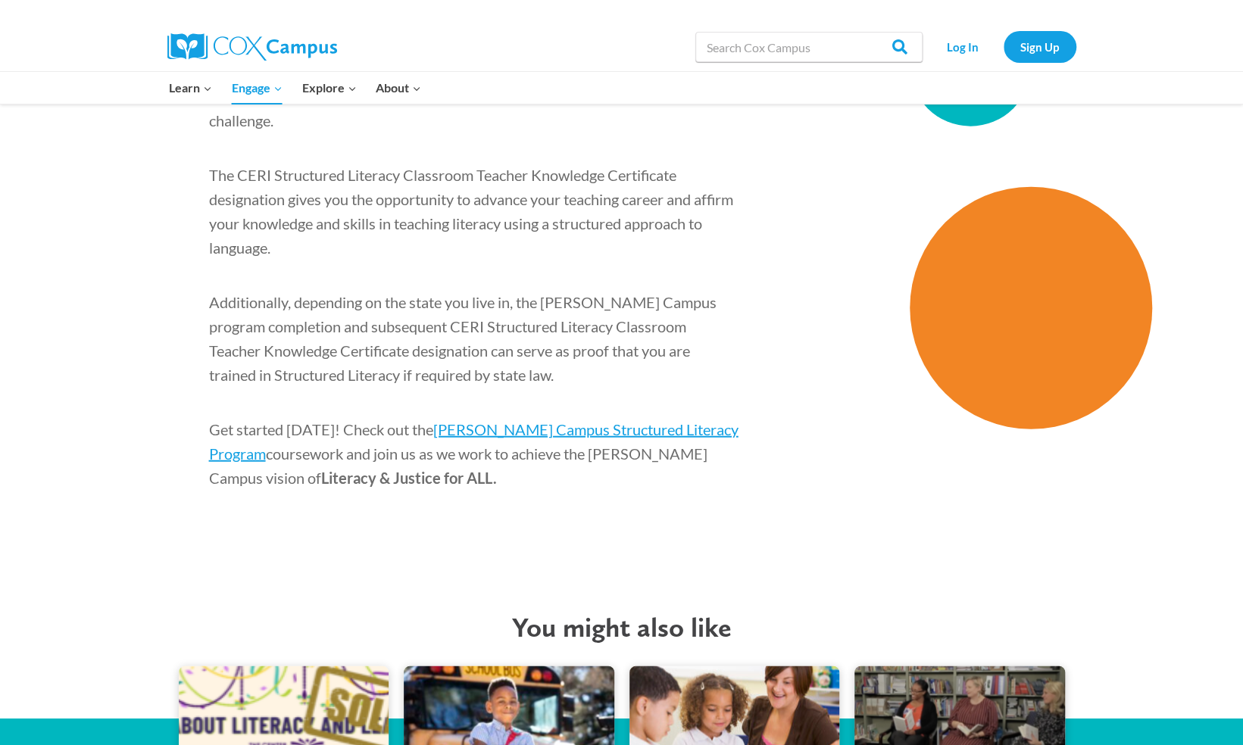
scroll to position [2297, 0]
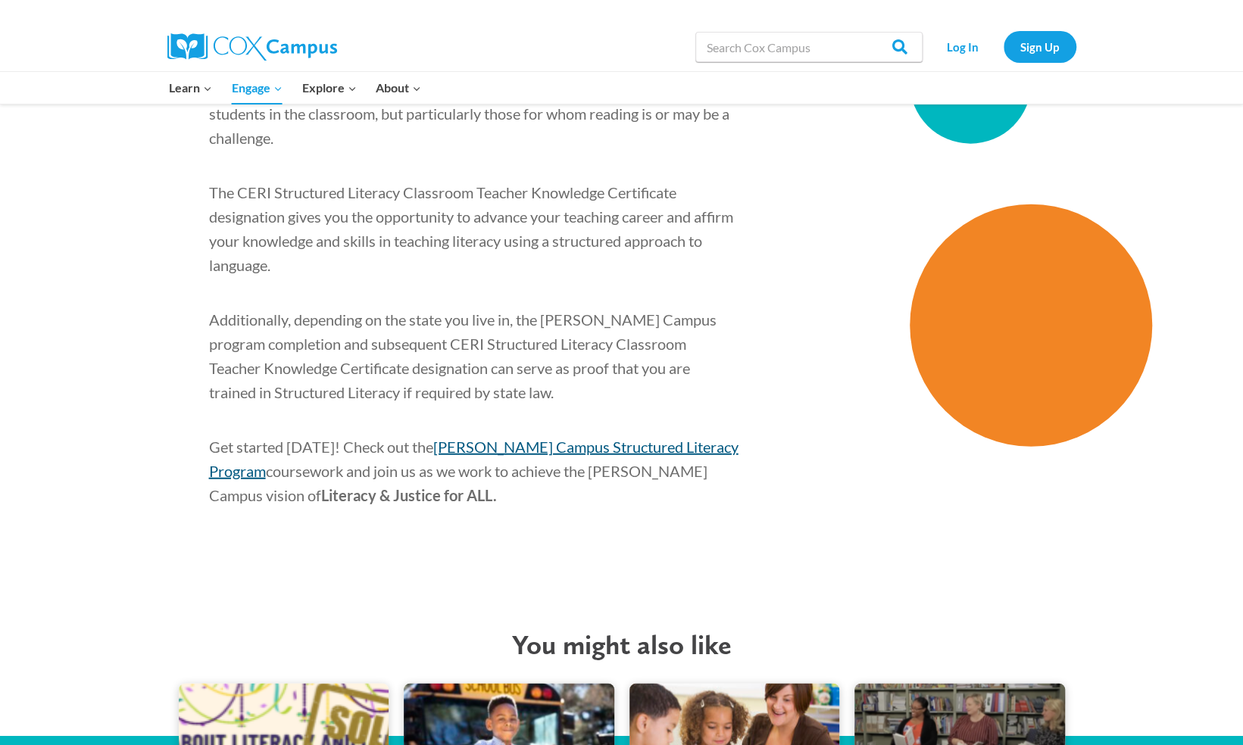
click at [515, 438] on span "[PERSON_NAME] Campus Structured Literacy Program" at bounding box center [473, 459] width 529 height 42
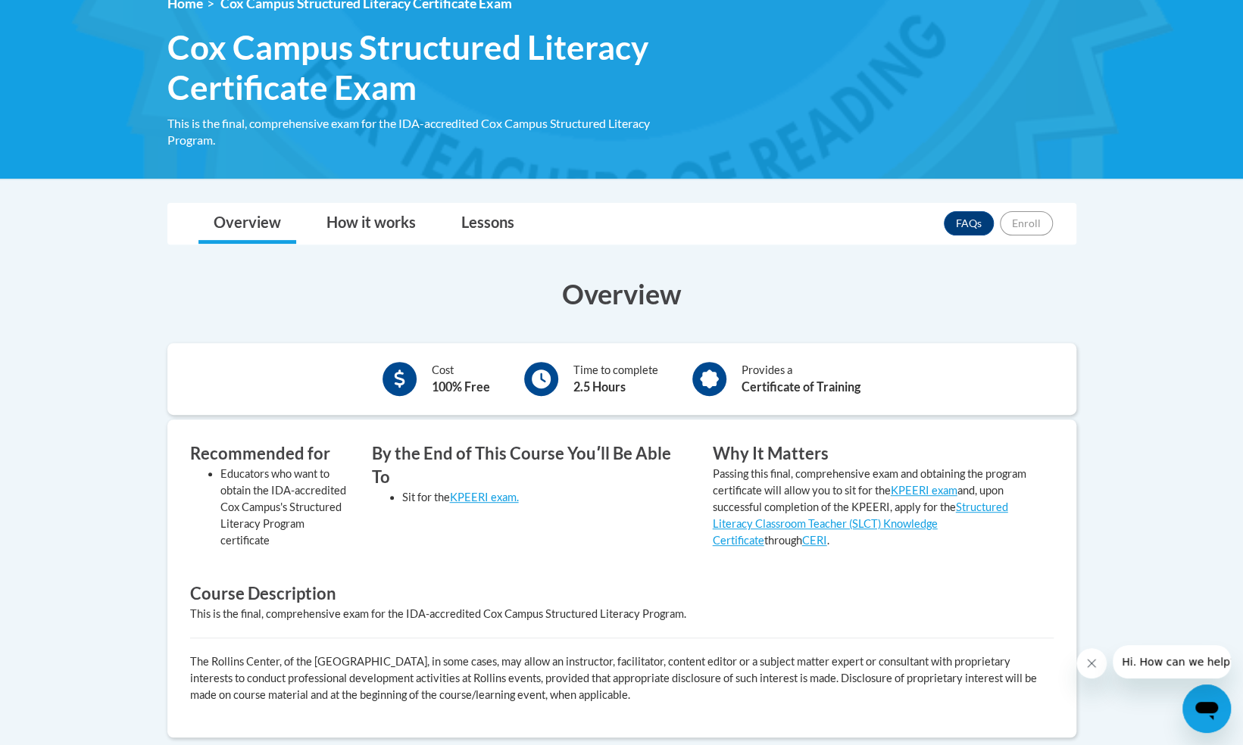
scroll to position [353, 0]
